Goal: Task Accomplishment & Management: Manage account settings

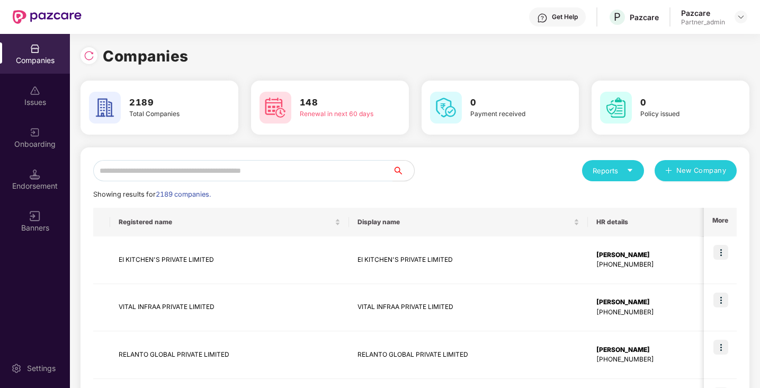
scroll to position [0, 1]
click at [137, 167] on input "text" at bounding box center [243, 170] width 300 height 21
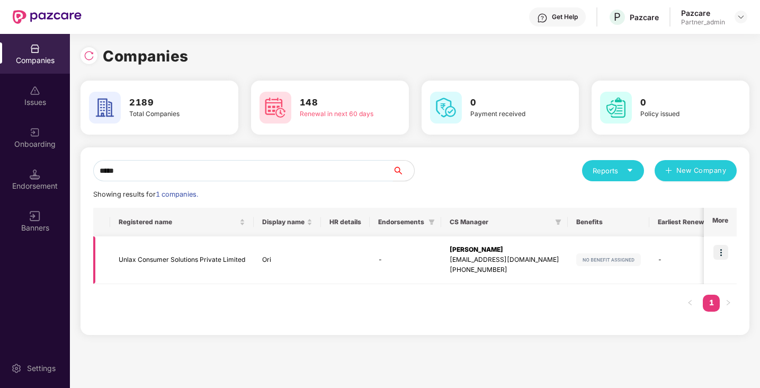
type input "*****"
click at [722, 250] on img at bounding box center [721, 252] width 15 height 15
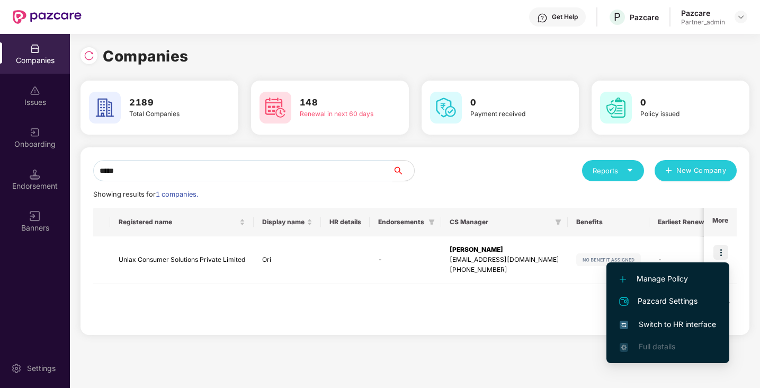
click at [659, 323] on span "Switch to HR interface" at bounding box center [668, 324] width 96 height 12
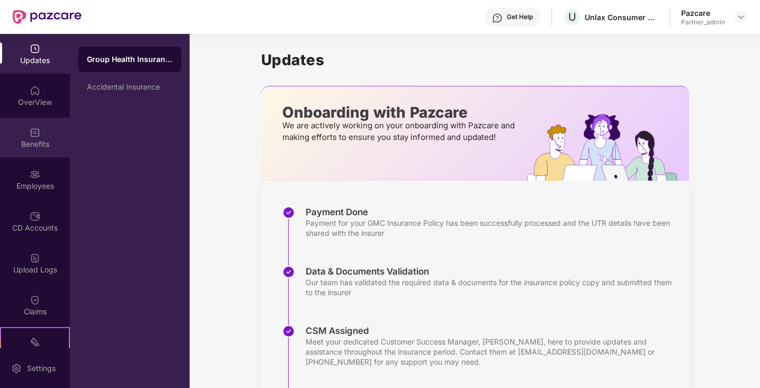
click at [46, 140] on div "Benefits" at bounding box center [35, 144] width 70 height 11
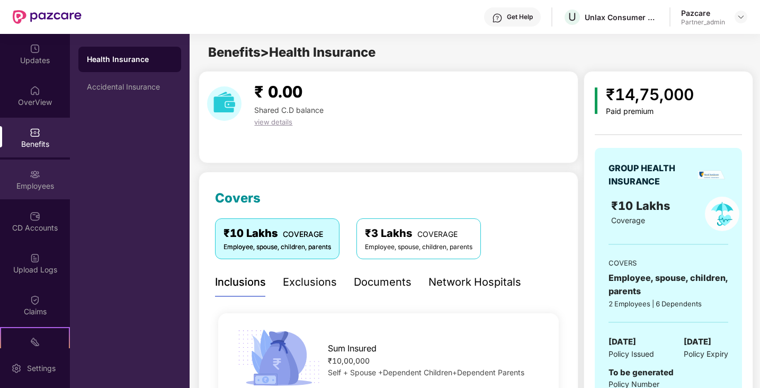
click at [25, 181] on div "Employees" at bounding box center [35, 186] width 70 height 11
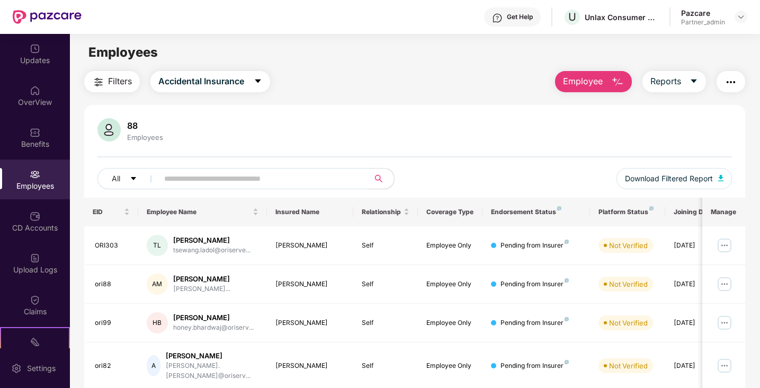
click at [180, 184] on input "text" at bounding box center [259, 179] width 190 height 16
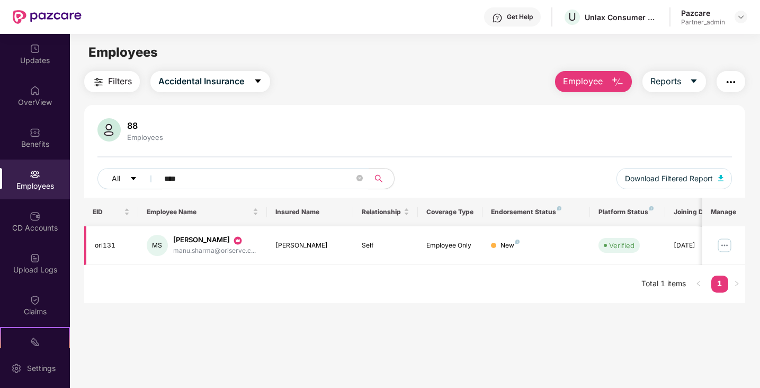
type input "****"
click at [724, 244] on img at bounding box center [724, 245] width 17 height 17
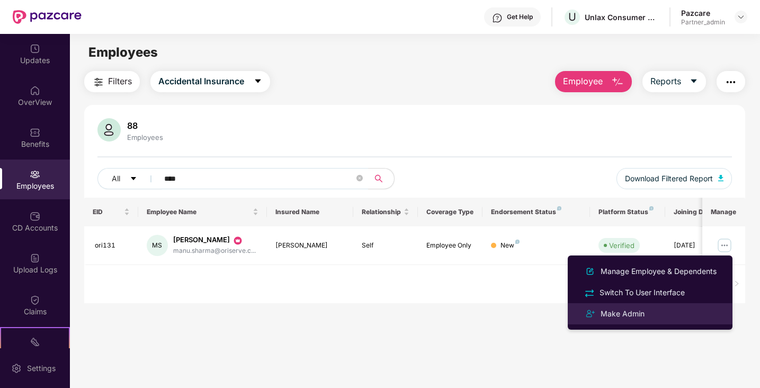
click at [634, 313] on div "Make Admin" at bounding box center [623, 314] width 48 height 12
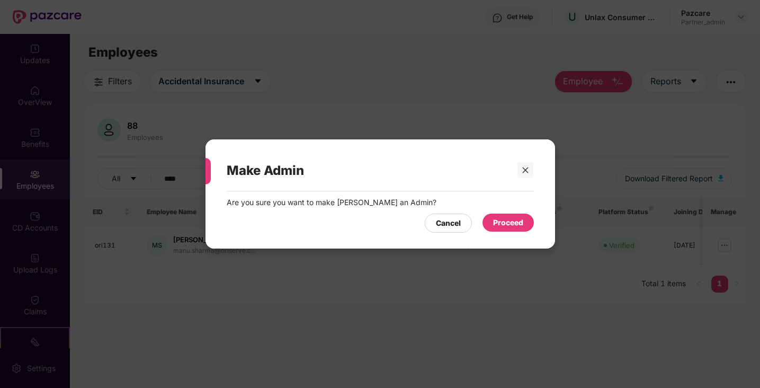
click at [503, 223] on div "Proceed" at bounding box center [508, 223] width 30 height 12
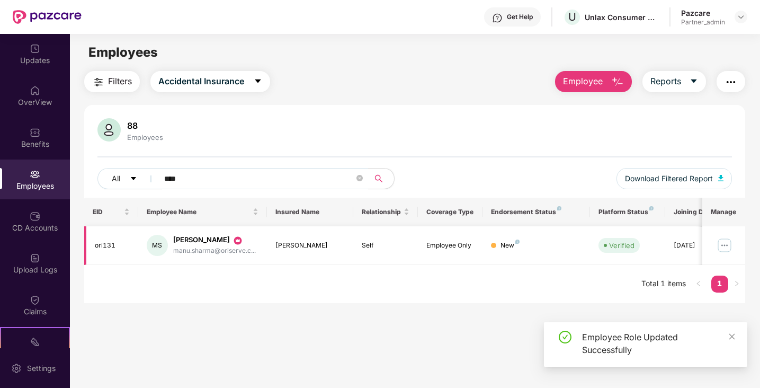
click at [726, 245] on img at bounding box center [724, 245] width 17 height 17
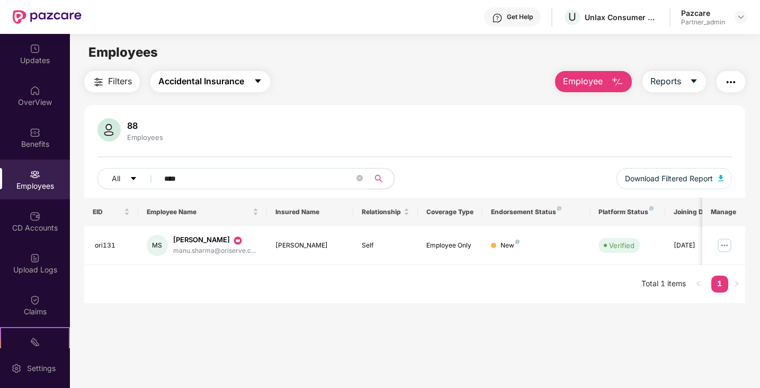
click at [239, 84] on span "Accidental Insurance" at bounding box center [201, 81] width 86 height 13
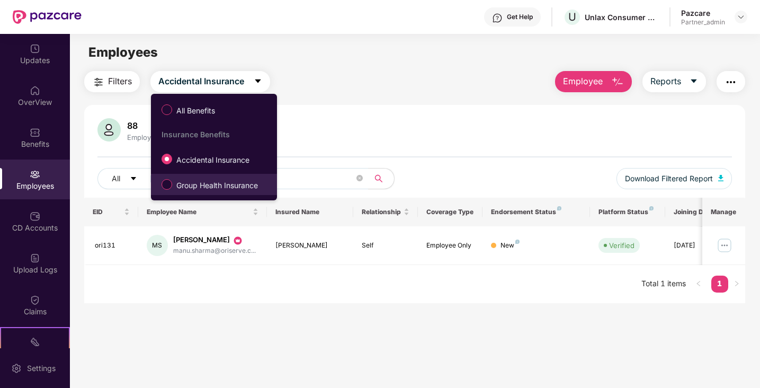
click at [205, 184] on span "Group Health Insurance" at bounding box center [217, 186] width 90 height 12
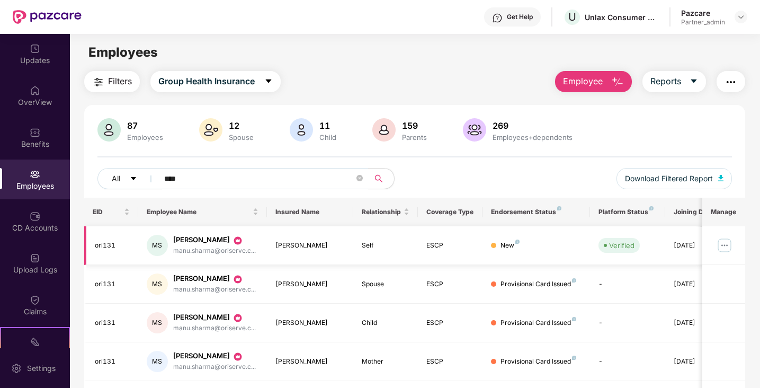
click at [724, 250] on img at bounding box center [724, 245] width 17 height 17
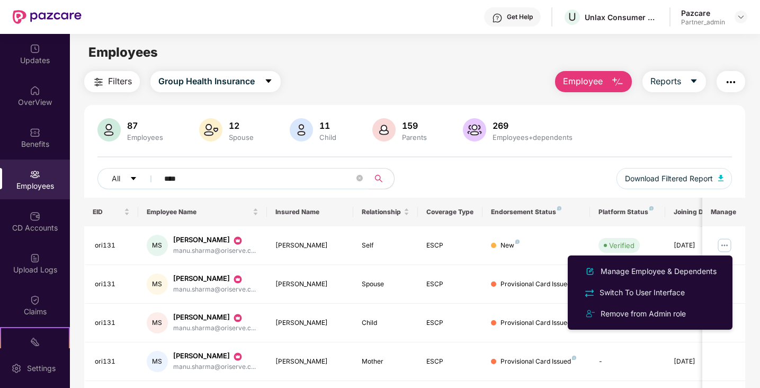
click at [226, 180] on input "****" at bounding box center [259, 179] width 190 height 16
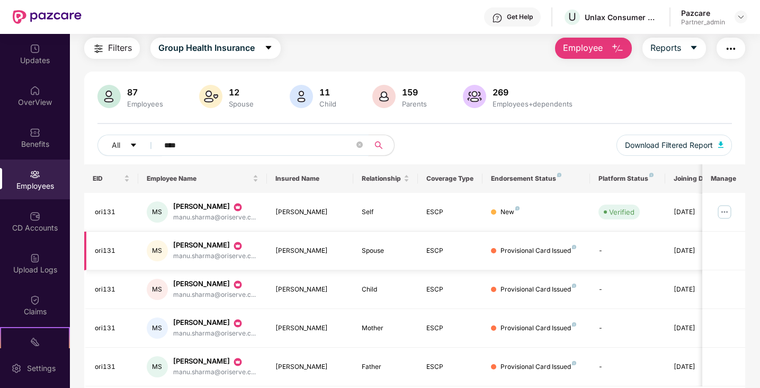
scroll to position [70, 0]
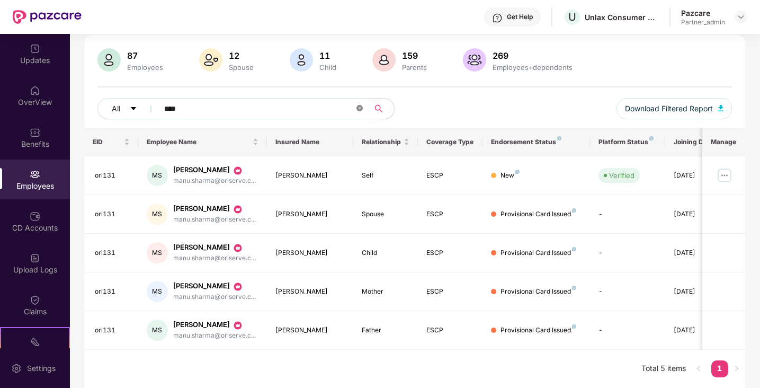
click at [360, 109] on icon "close-circle" at bounding box center [360, 108] width 6 height 6
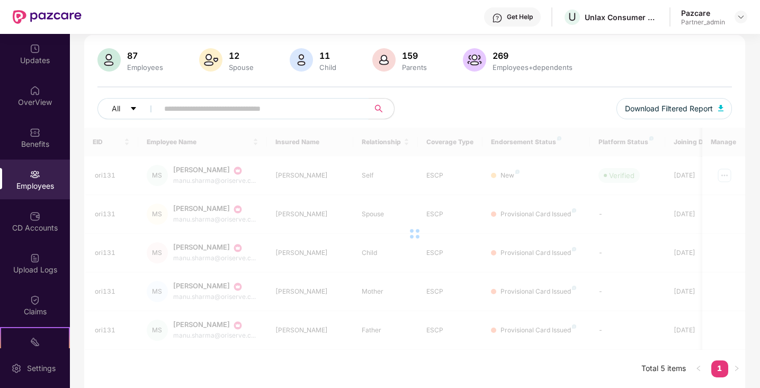
click at [286, 110] on input "text" at bounding box center [259, 109] width 190 height 16
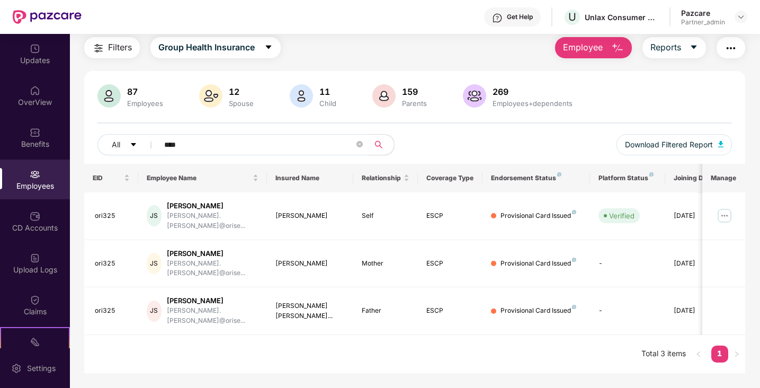
scroll to position [34, 0]
click at [724, 211] on img at bounding box center [724, 215] width 17 height 17
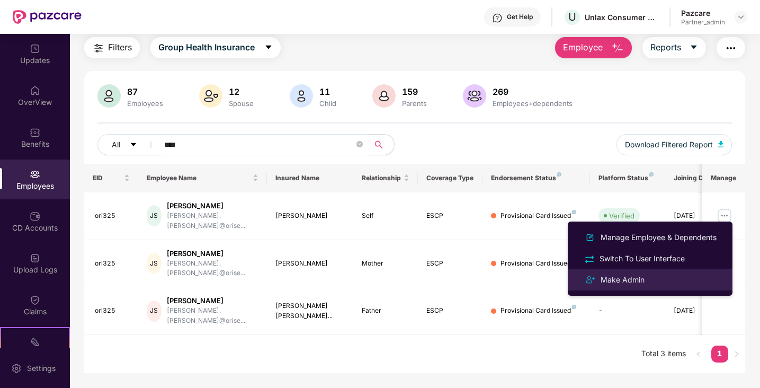
click at [624, 282] on div "Make Admin" at bounding box center [623, 280] width 48 height 12
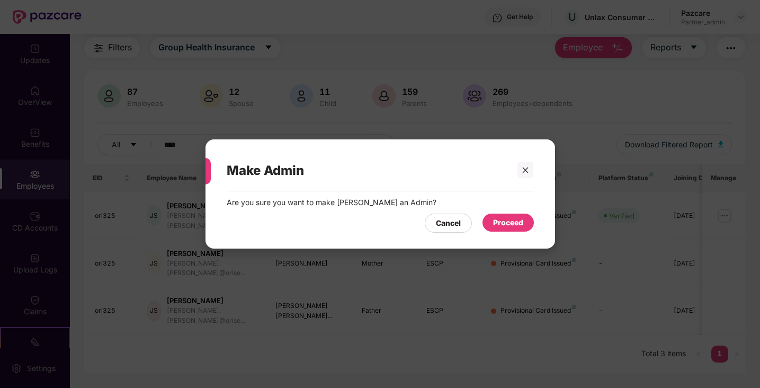
click at [521, 223] on div "Proceed" at bounding box center [508, 223] width 30 height 12
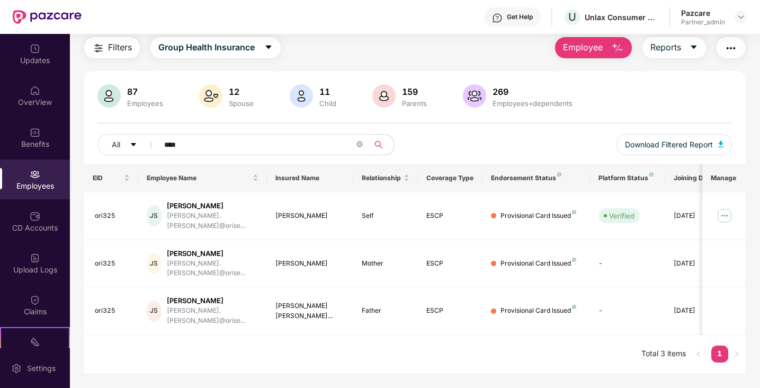
click at [219, 145] on input "****" at bounding box center [259, 145] width 190 height 16
type input "*"
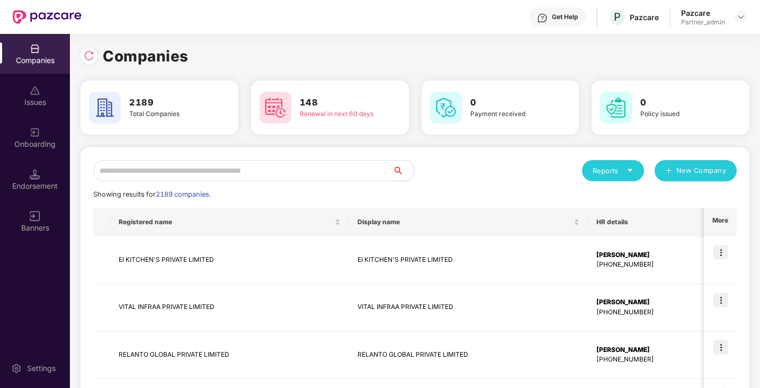
scroll to position [0, 1]
click at [131, 172] on input "text" at bounding box center [243, 170] width 300 height 21
paste input "**********"
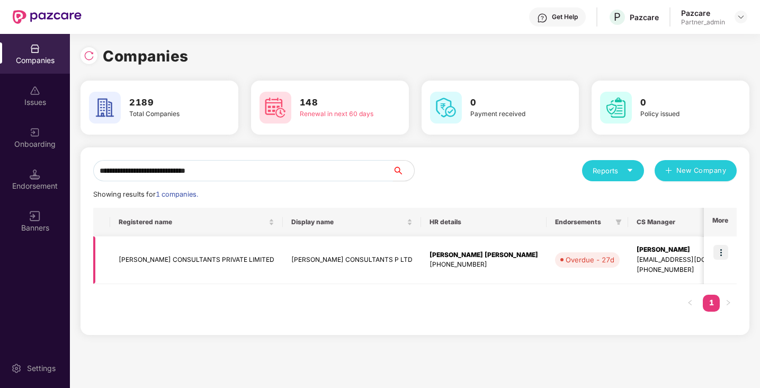
type input "**********"
click at [723, 254] on img at bounding box center [721, 252] width 15 height 15
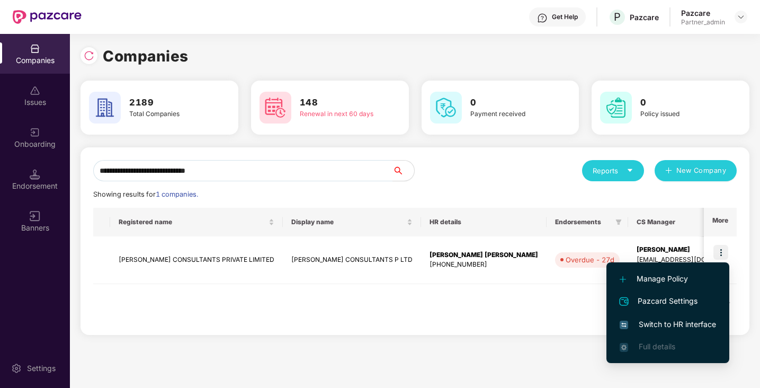
click at [659, 320] on span "Switch to HR interface" at bounding box center [668, 324] width 96 height 12
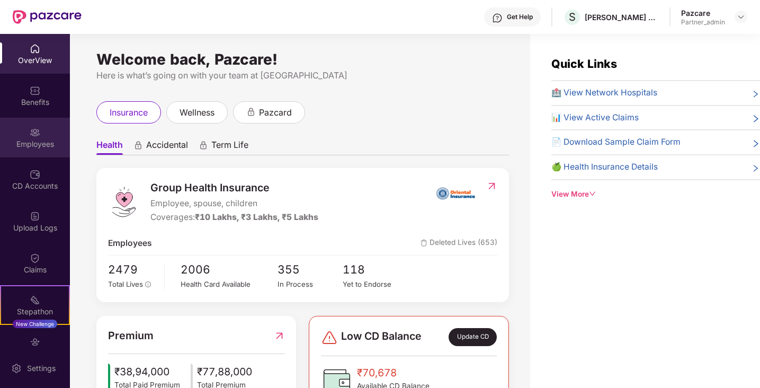
click at [37, 131] on img at bounding box center [35, 132] width 11 height 11
